Goal: Check status: Check status

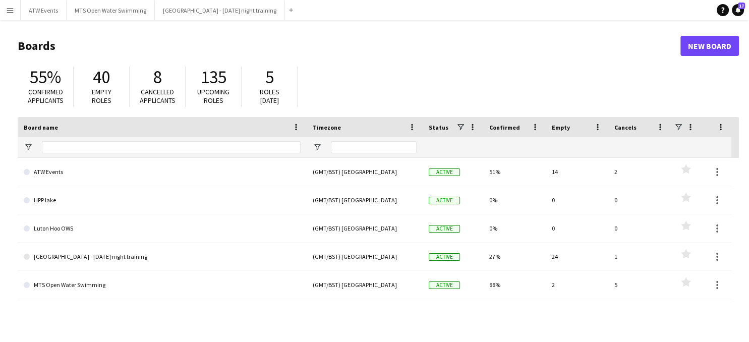
click at [13, 12] on app-icon "Menu" at bounding box center [10, 10] width 8 height 8
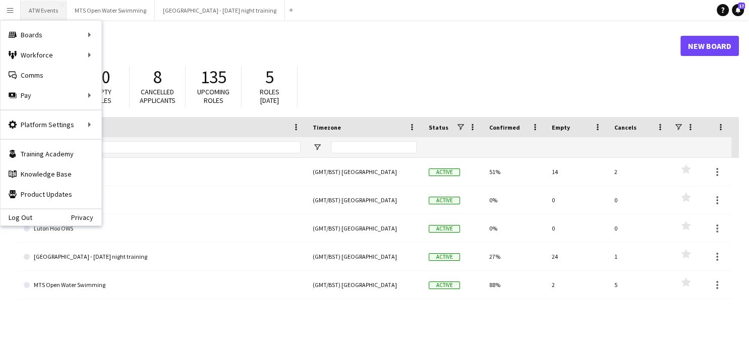
click at [45, 12] on button "ATW Events Close" at bounding box center [44, 11] width 46 height 20
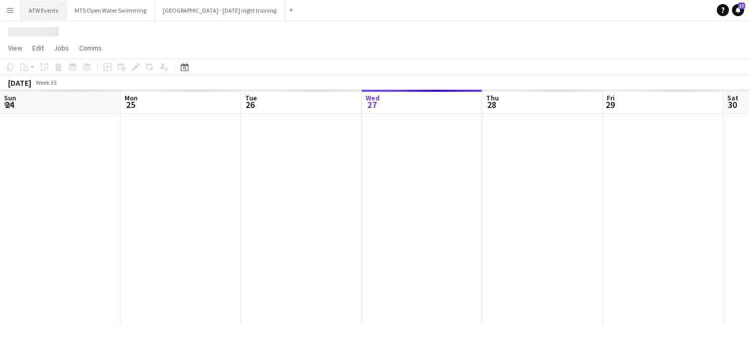
scroll to position [0, 241]
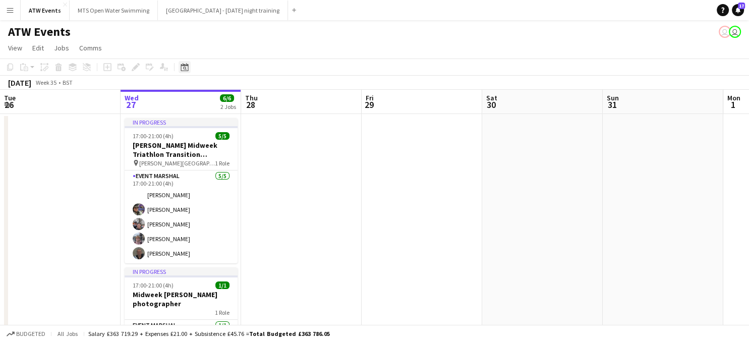
click at [186, 65] on icon "Date picker" at bounding box center [184, 67] width 8 height 8
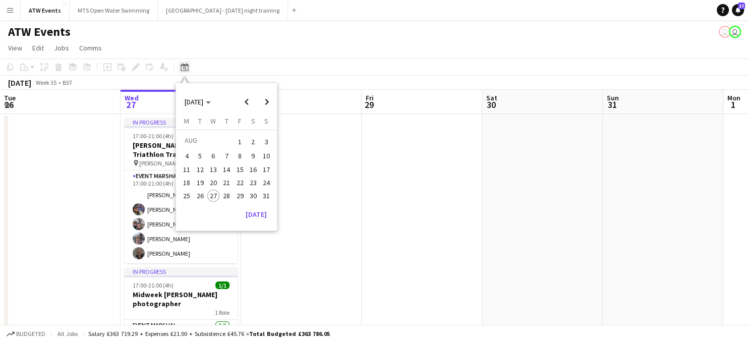
click at [186, 65] on icon "Date picker" at bounding box center [184, 67] width 8 height 8
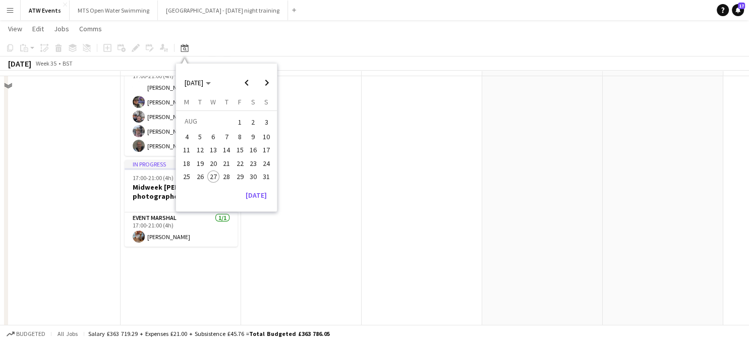
scroll to position [53, 0]
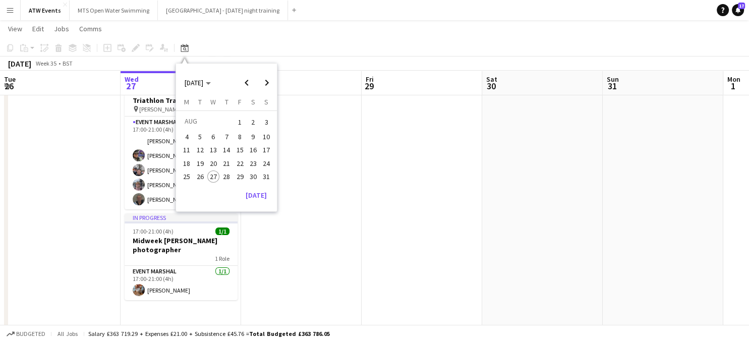
click at [269, 176] on span "31" at bounding box center [266, 176] width 12 height 12
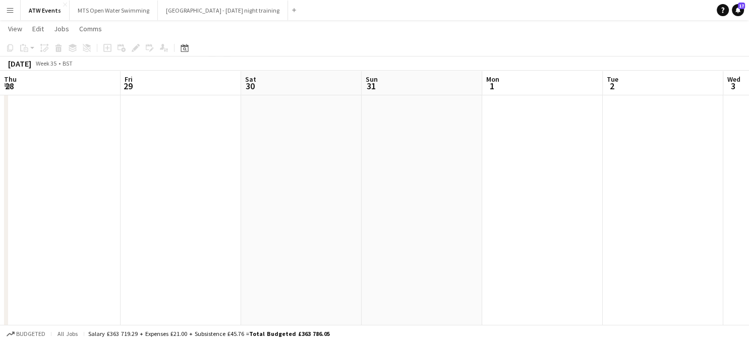
scroll to position [0, 347]
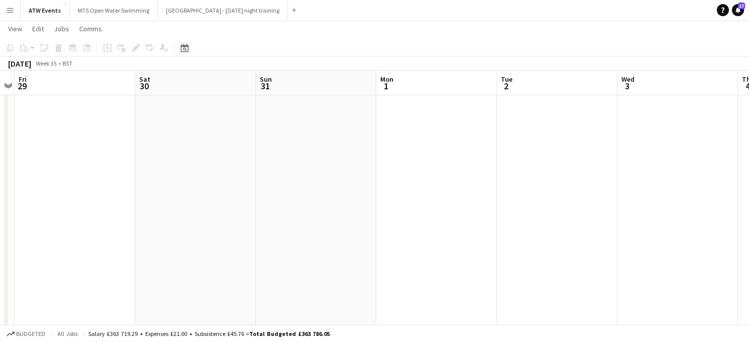
click at [185, 47] on icon "Date picker" at bounding box center [184, 48] width 8 height 8
click at [266, 82] on span "Next month" at bounding box center [267, 83] width 20 height 20
click at [240, 132] on span "5" at bounding box center [240, 134] width 12 height 12
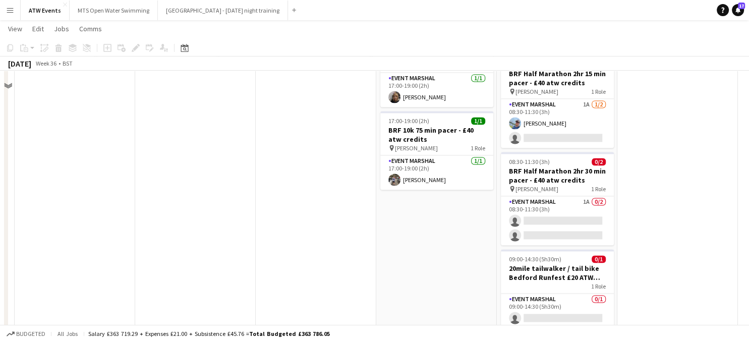
scroll to position [1490, 0]
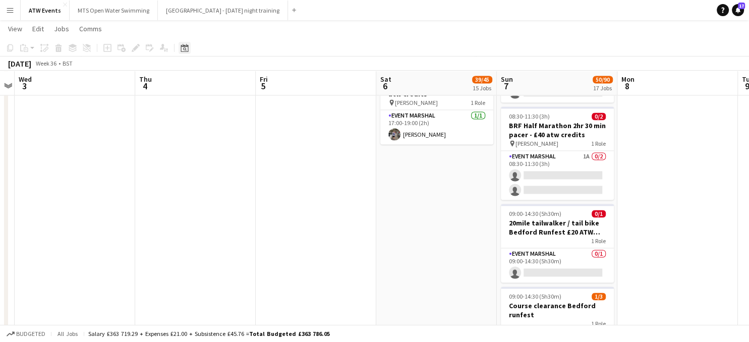
click at [184, 50] on icon at bounding box center [185, 49] width 4 height 4
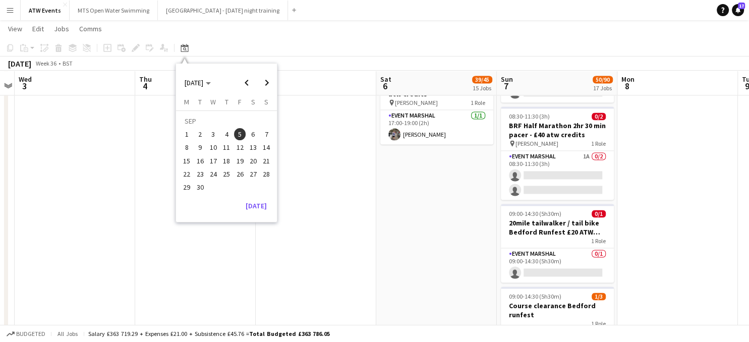
click at [240, 149] on span "12" at bounding box center [240, 148] width 12 height 12
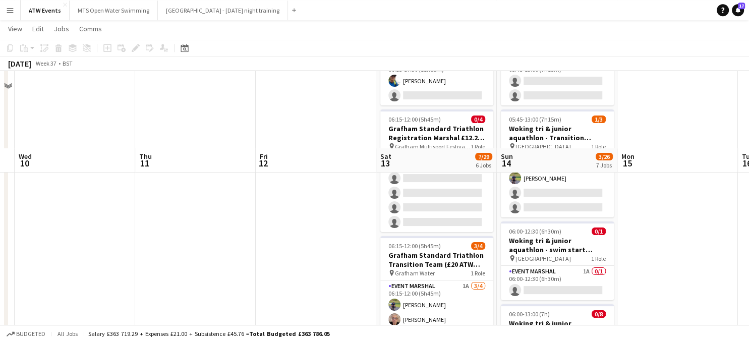
scroll to position [0, 0]
